Goal: Transaction & Acquisition: Obtain resource

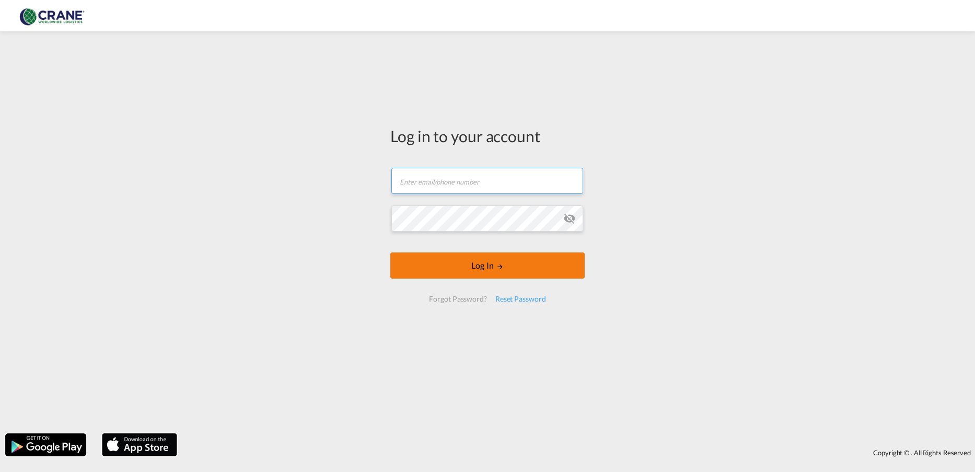
type input "[PERSON_NAME][EMAIL_ADDRESS][PERSON_NAME][DOMAIN_NAME]"
click at [478, 266] on form "[PERSON_NAME][EMAIL_ADDRESS][PERSON_NAME][DOMAIN_NAME] Email field is required …" at bounding box center [487, 234] width 194 height 155
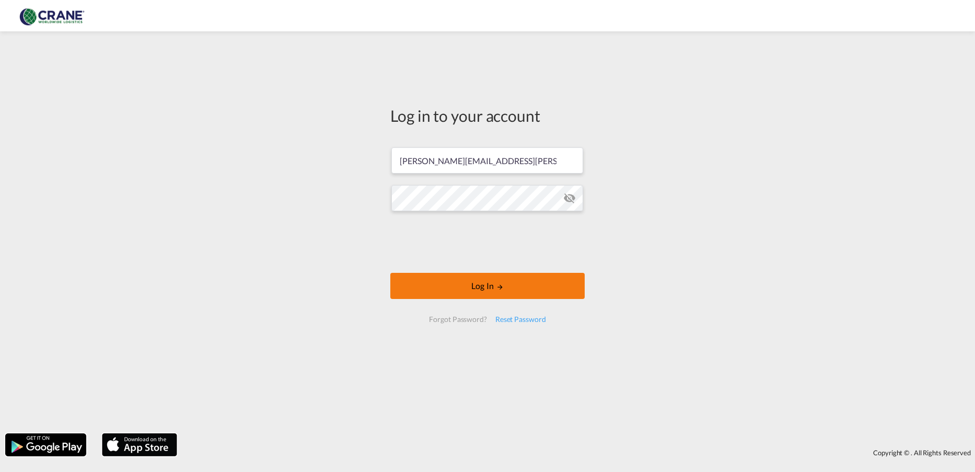
click at [486, 291] on button "Log In" at bounding box center [487, 286] width 194 height 26
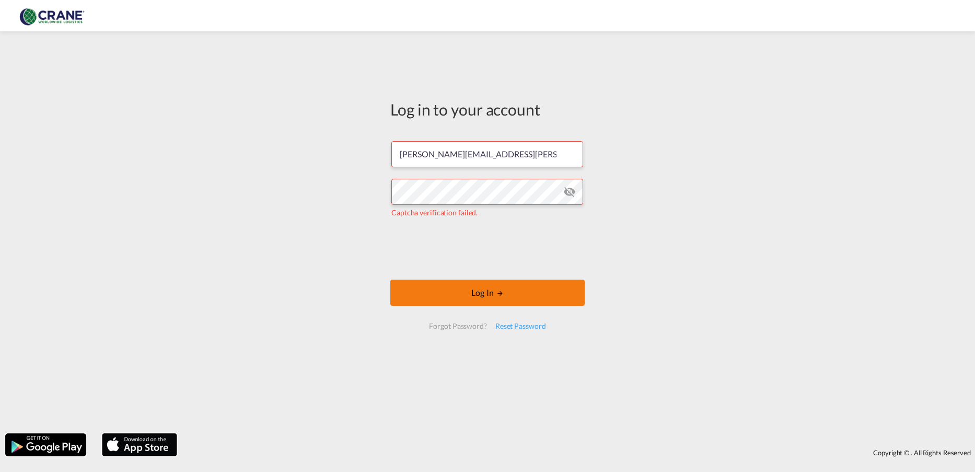
click at [488, 295] on button "Log In" at bounding box center [487, 293] width 194 height 26
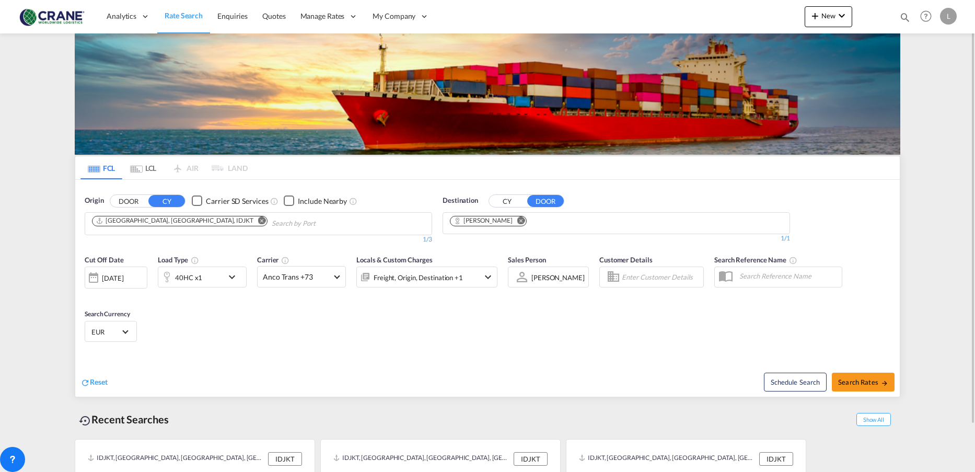
click at [258, 220] on md-icon "Remove" at bounding box center [262, 220] width 8 height 8
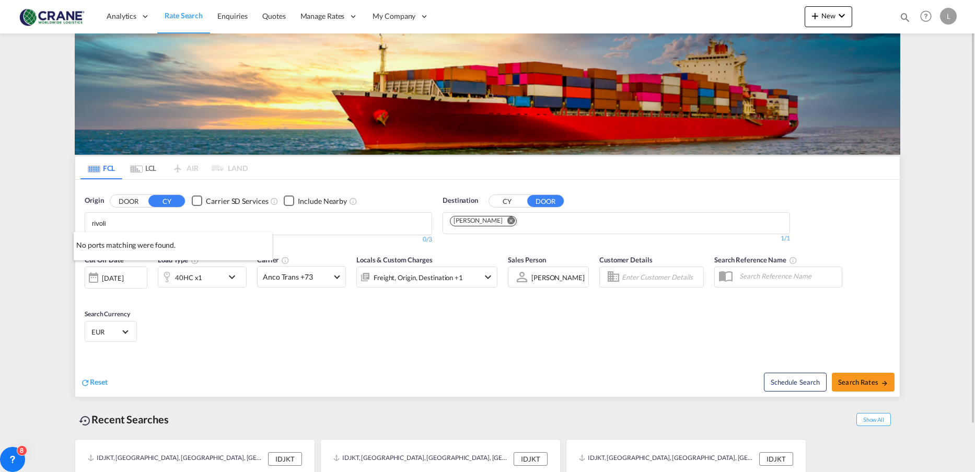
type input "rivoli"
click at [127, 200] on button "DOOR" at bounding box center [128, 201] width 37 height 12
click at [120, 226] on input "rivoli" at bounding box center [141, 223] width 99 height 17
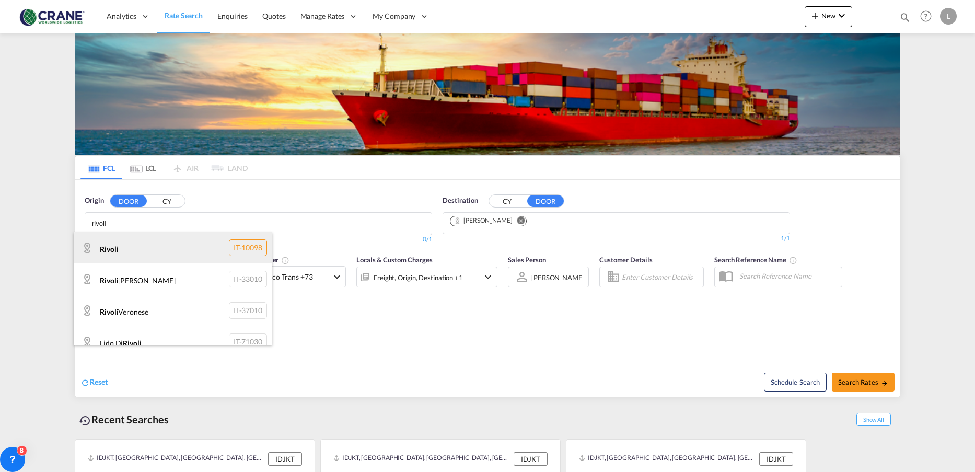
click at [110, 249] on div "Rivoli IT-10098" at bounding box center [173, 247] width 199 height 31
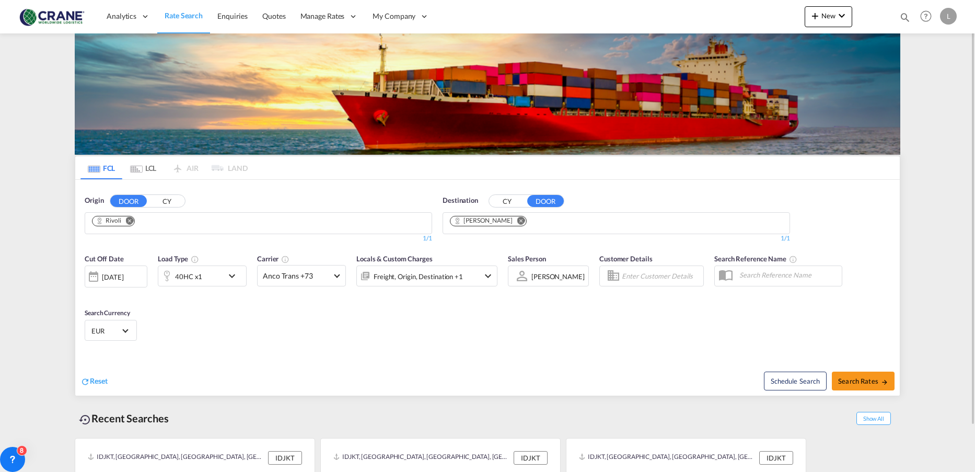
click at [517, 219] on md-icon "Remove" at bounding box center [521, 220] width 8 height 8
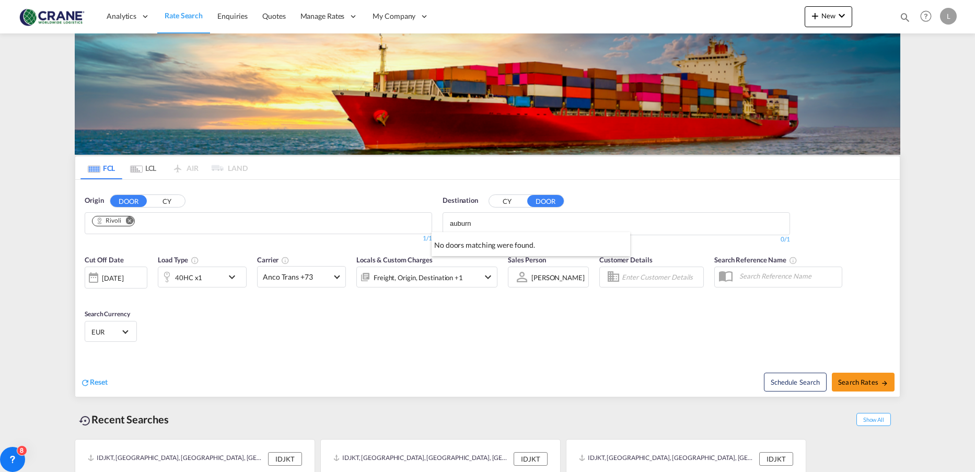
type input "auburn"
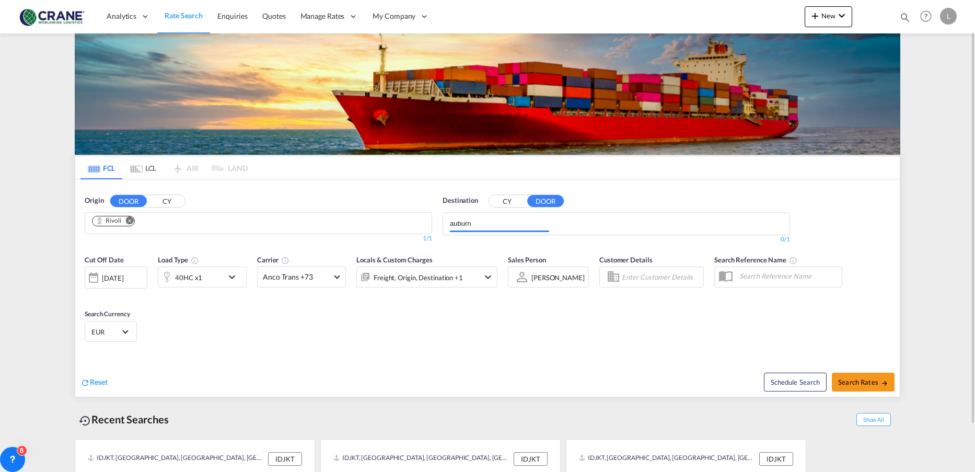
click at [548, 225] on input "auburn" at bounding box center [499, 223] width 99 height 17
click at [505, 200] on button "CY" at bounding box center [507, 201] width 37 height 12
click at [510, 226] on input "auburn" at bounding box center [499, 223] width 99 height 17
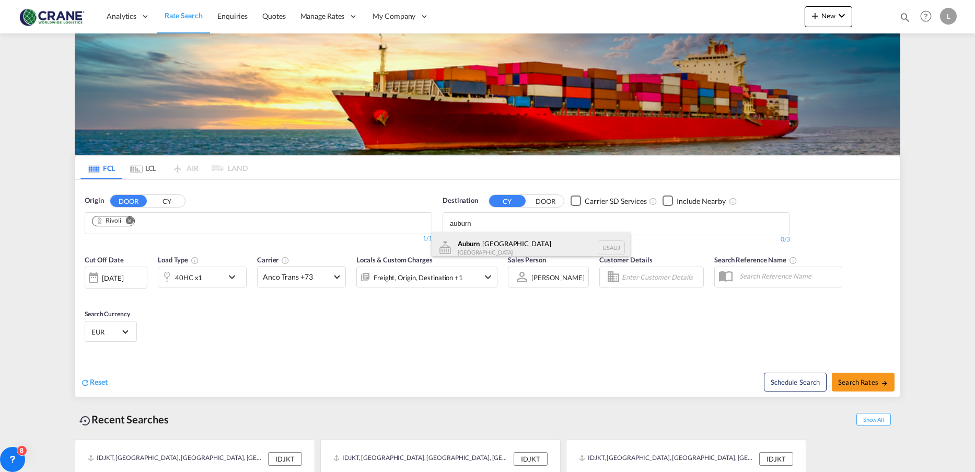
click at [494, 245] on div "[GEOGRAPHIC_DATA] , [GEOGRAPHIC_DATA] [GEOGRAPHIC_DATA] [GEOGRAPHIC_DATA]" at bounding box center [531, 247] width 199 height 31
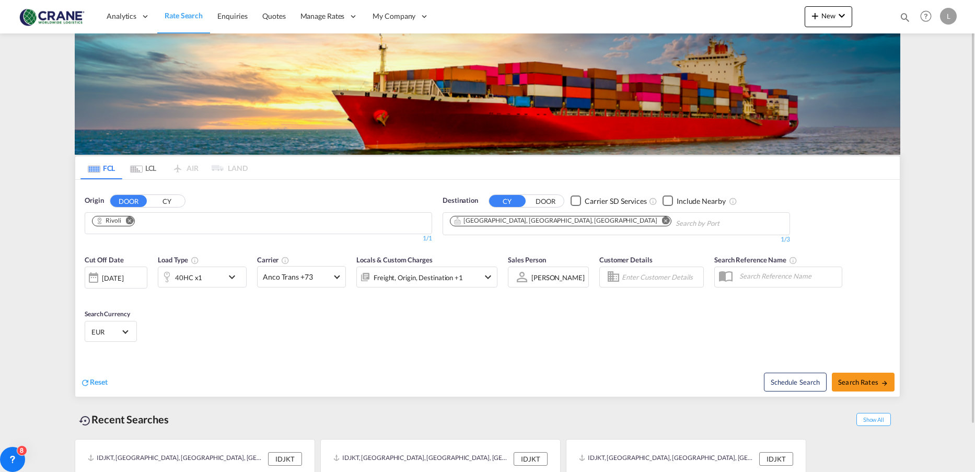
click at [662, 220] on md-icon "Remove" at bounding box center [666, 220] width 8 height 8
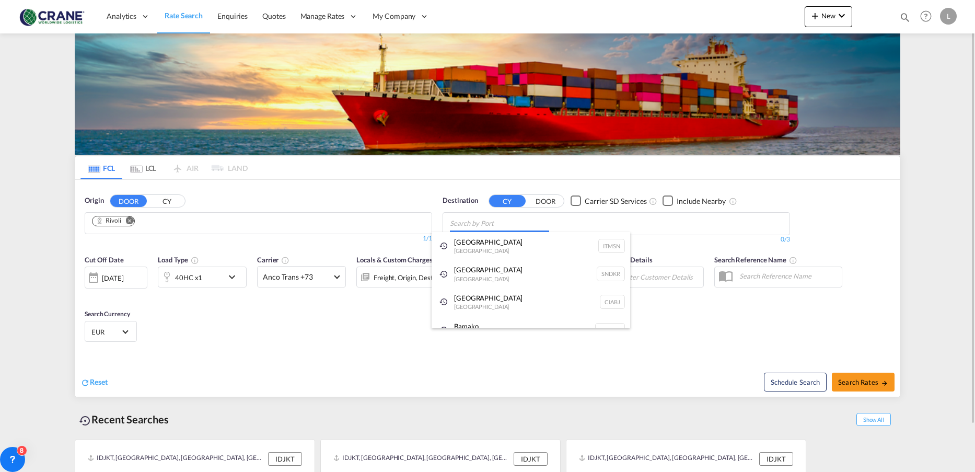
click at [480, 223] on body "Analytics Reports Dashboard Rate Search Enquiries Quotes" at bounding box center [487, 236] width 975 height 472
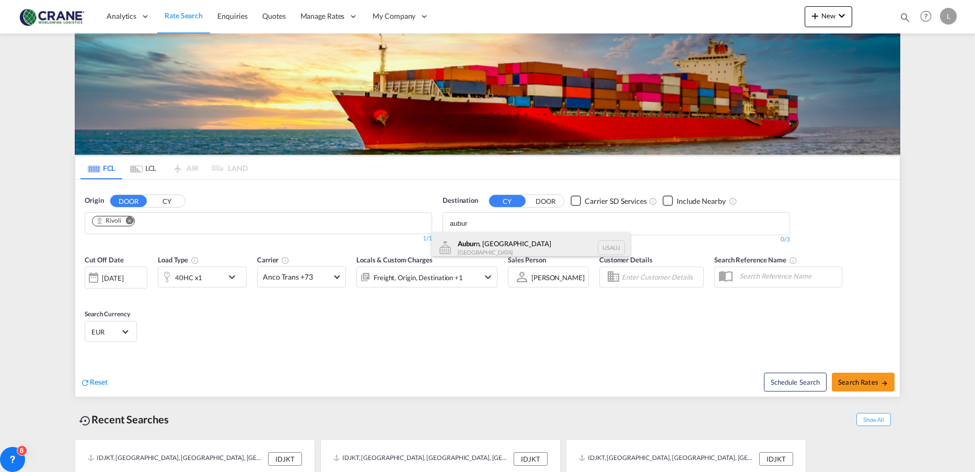
type input "aubur"
click at [520, 238] on div "Aubur n, [GEOGRAPHIC_DATA] [GEOGRAPHIC_DATA] [GEOGRAPHIC_DATA]" at bounding box center [531, 247] width 199 height 31
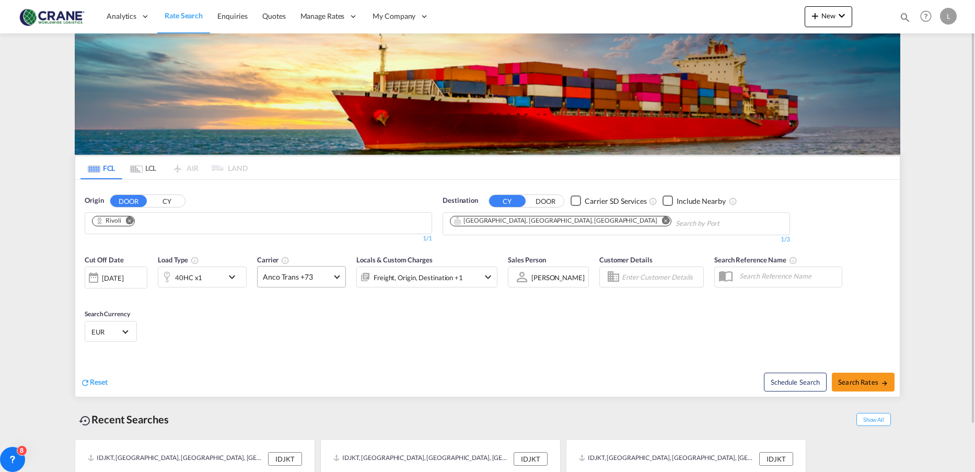
click at [337, 280] on md-select-value "Anco Trans +73" at bounding box center [302, 276] width 88 height 20
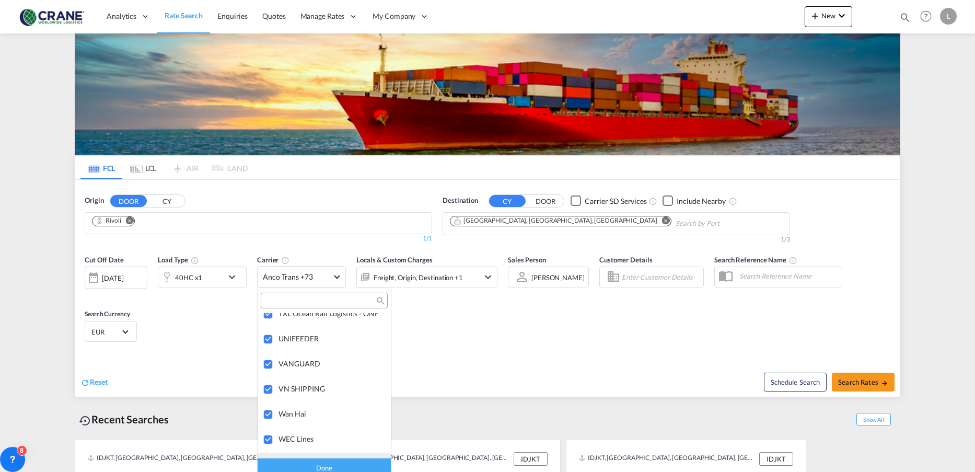
scroll to position [2607, 0]
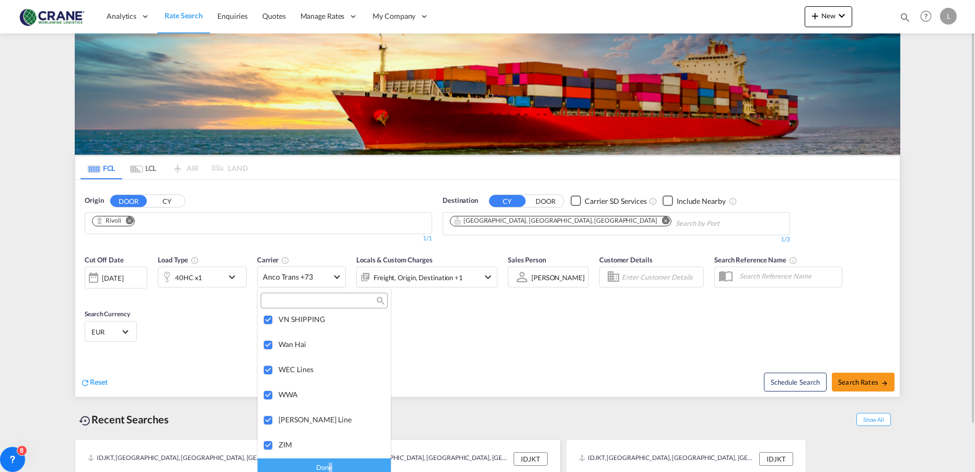
click at [327, 457] on div "Done" at bounding box center [324, 467] width 133 height 18
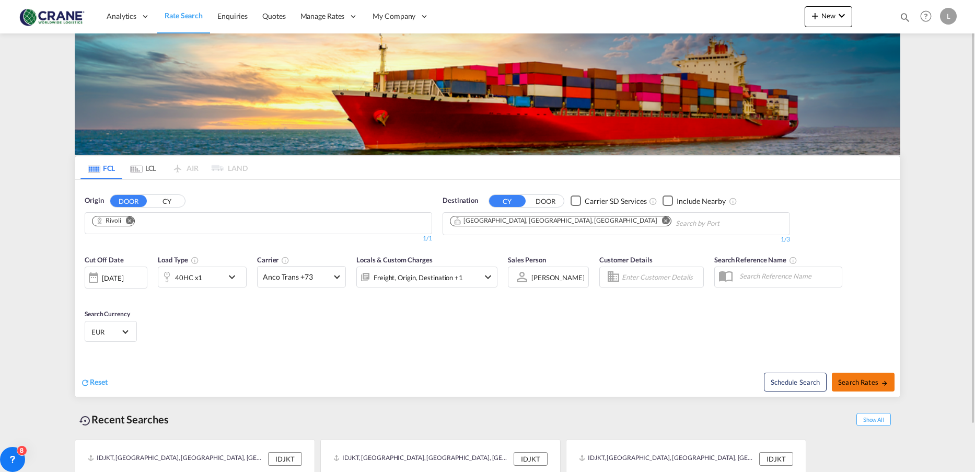
click at [877, 380] on span "Search Rates" at bounding box center [863, 382] width 50 height 8
type input "[GEOGRAPHIC_DATA] to [GEOGRAPHIC_DATA] / [DATE]"
